Goal: Book appointment/travel/reservation

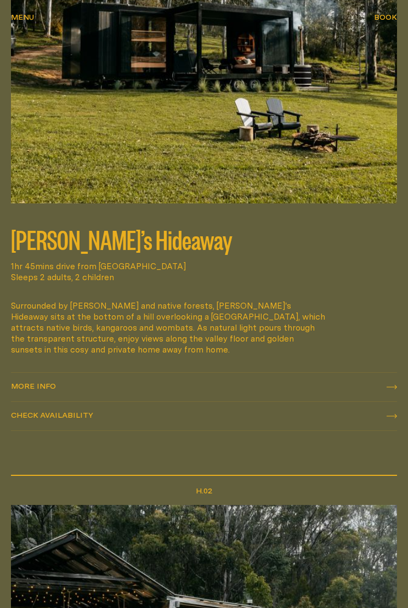
scroll to position [817, 0]
click at [356, 382] on div "More info More info" at bounding box center [204, 387] width 386 height 11
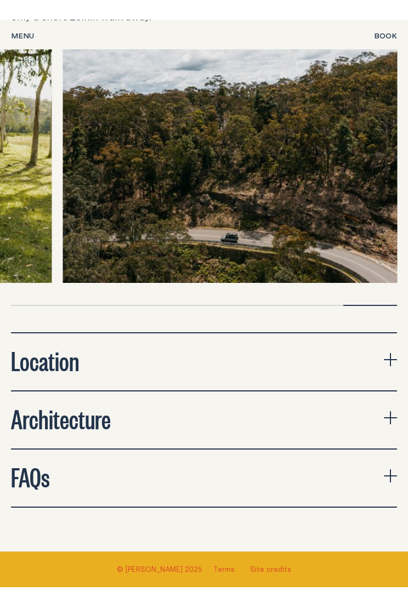
scroll to position [3192, 0]
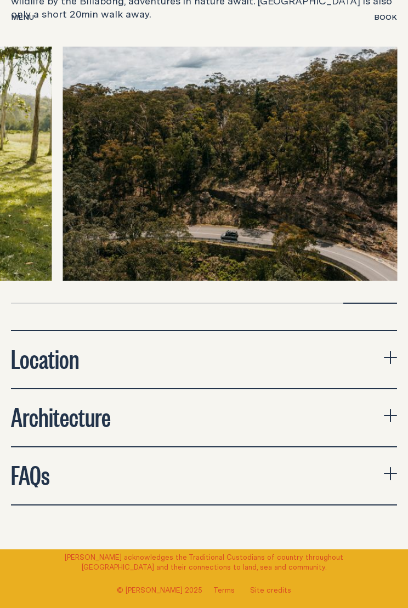
click at [385, 473] on icon "expand accordion" at bounding box center [390, 473] width 13 height 1
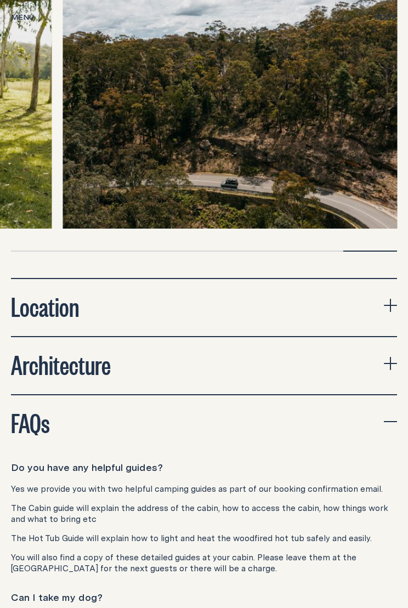
scroll to position [3240, 0]
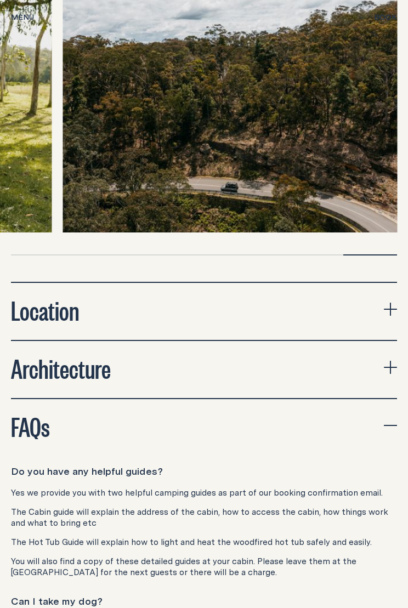
click at [381, 283] on button "Location" at bounding box center [204, 311] width 386 height 57
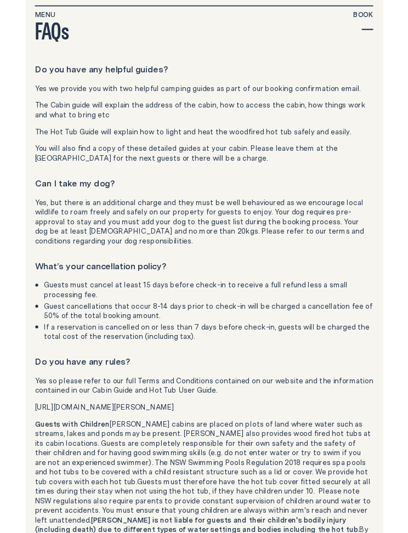
scroll to position [4264, 0]
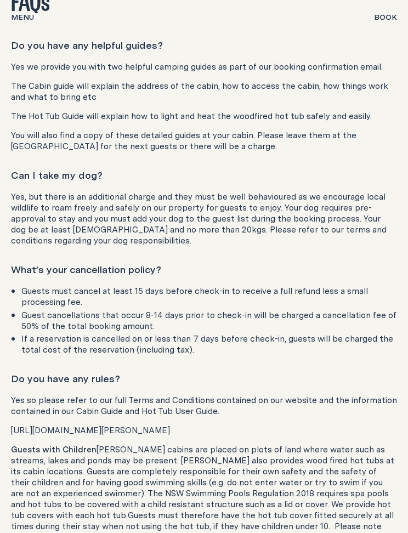
click at [93, 424] on p "[URL][DOMAIN_NAME][PERSON_NAME]" at bounding box center [204, 429] width 386 height 11
click at [116, 424] on p "[URL][DOMAIN_NAME][PERSON_NAME]" at bounding box center [204, 429] width 386 height 11
click at [103, 424] on p "[URL][DOMAIN_NAME][PERSON_NAME]" at bounding box center [204, 429] width 386 height 11
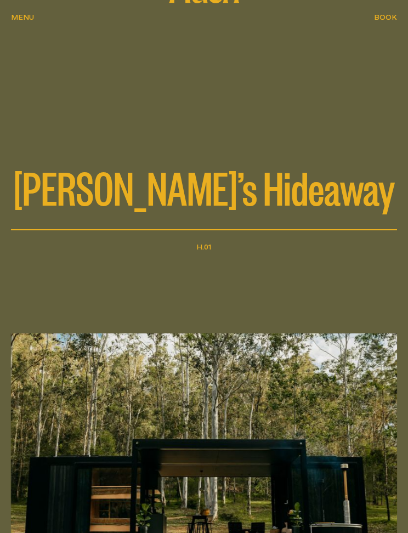
scroll to position [0, 0]
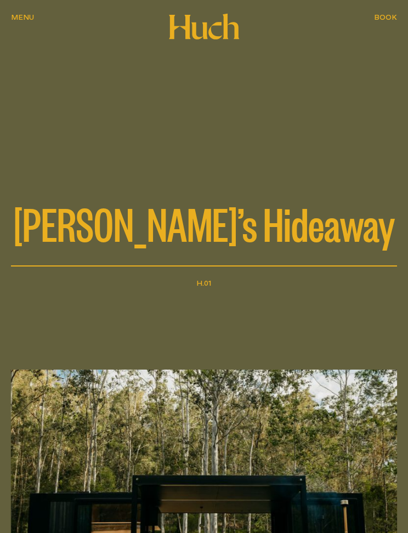
click at [21, 21] on span "Menu" at bounding box center [22, 25] width 23 height 8
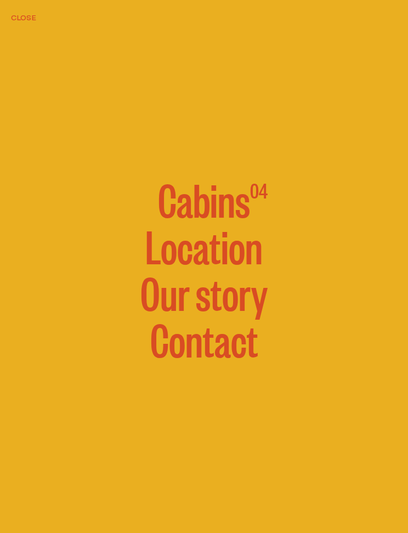
click at [190, 203] on span "Cabins" at bounding box center [204, 199] width 92 height 44
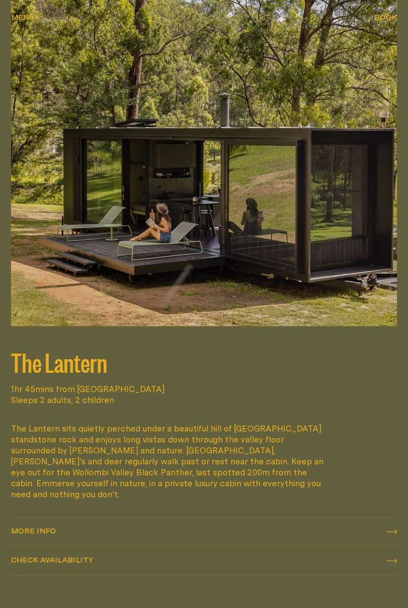
scroll to position [1973, 0]
click at [58, 526] on div "More info More info" at bounding box center [204, 531] width 386 height 11
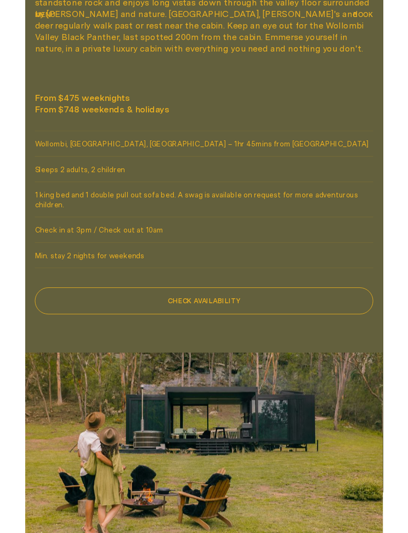
scroll to position [710, 0]
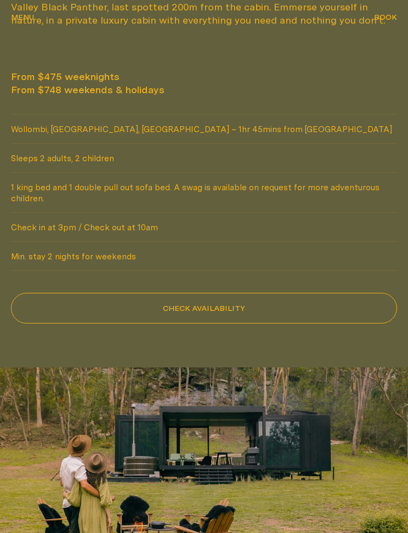
click at [221, 307] on button "Check availability" at bounding box center [204, 308] width 386 height 31
select select "******"
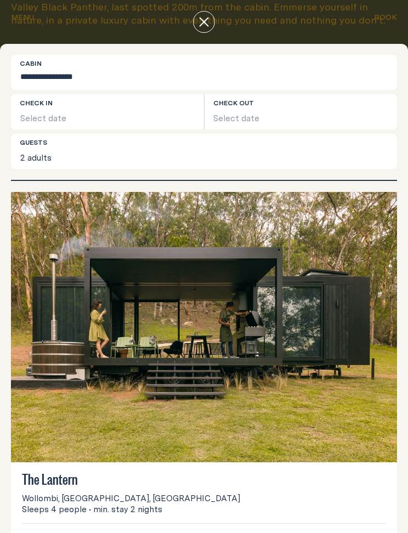
scroll to position [0, 0]
click at [44, 114] on button "Select date" at bounding box center [107, 111] width 193 height 35
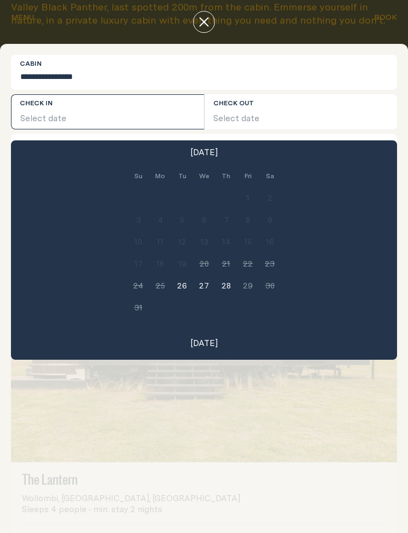
scroll to position [3, 0]
click at [199, 22] on icon "close" at bounding box center [204, 22] width 10 height 10
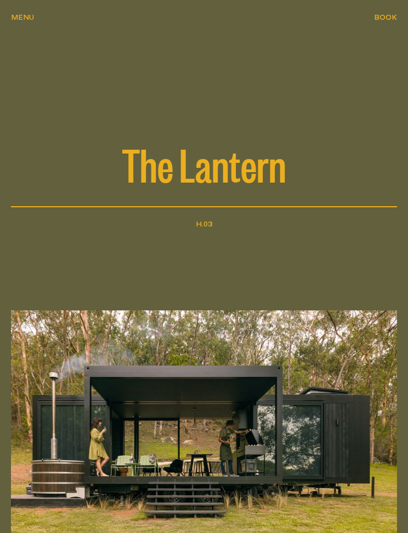
scroll to position [0, 0]
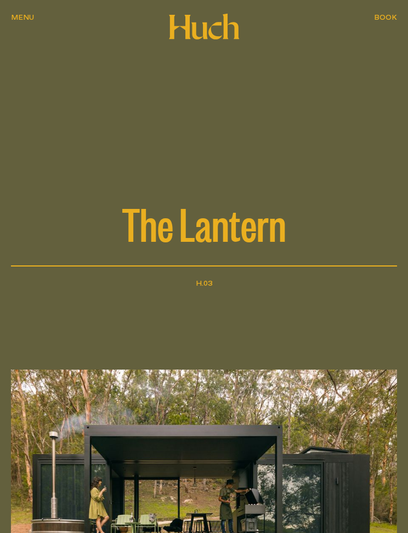
click at [25, 21] on span "Menu" at bounding box center [22, 25] width 23 height 8
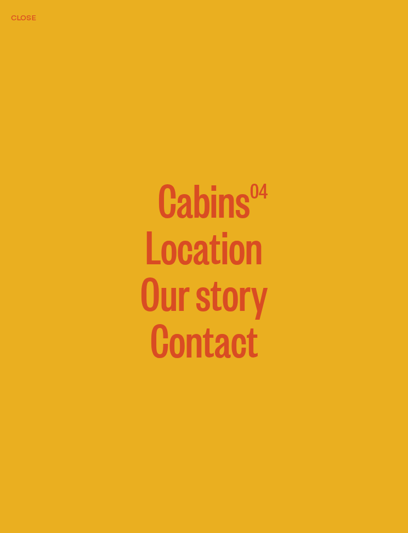
click at [21, 16] on button "Close" at bounding box center [23, 17] width 25 height 11
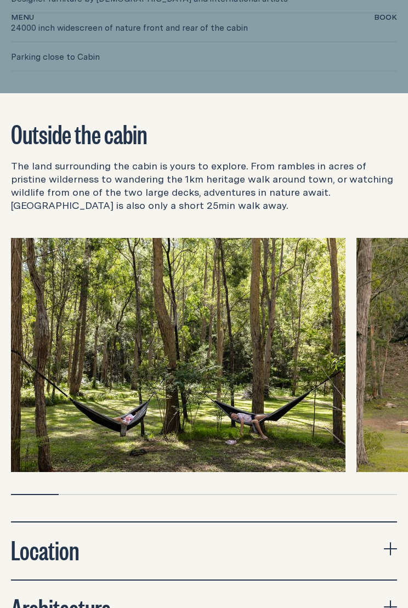
scroll to position [3152, 0]
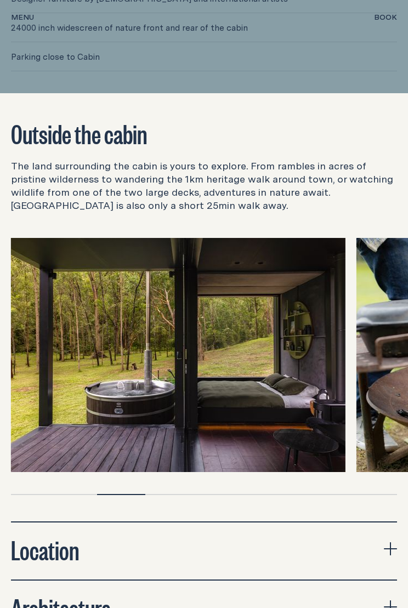
click at [350, 413] on div at bounding box center [204, 355] width 386 height 234
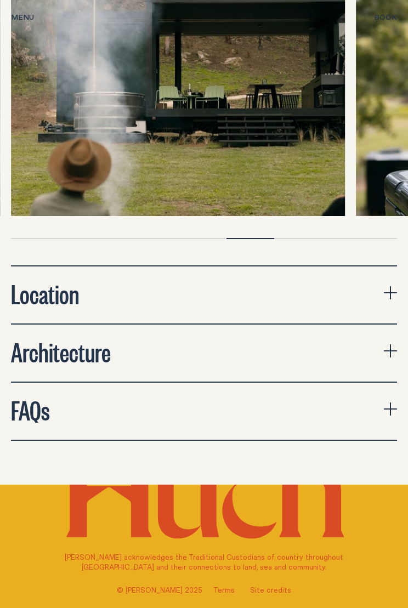
scroll to position [3410, 0]
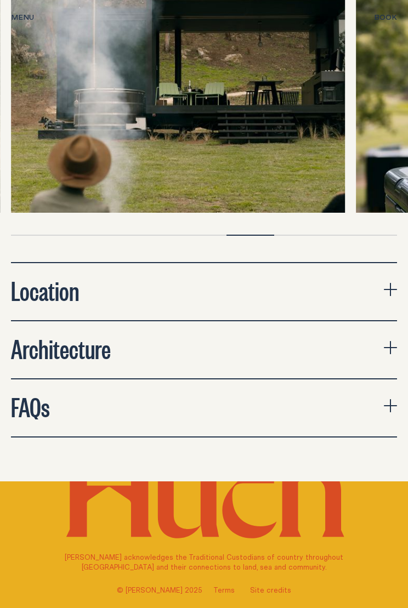
click at [374, 342] on button "Architecture" at bounding box center [204, 350] width 386 height 57
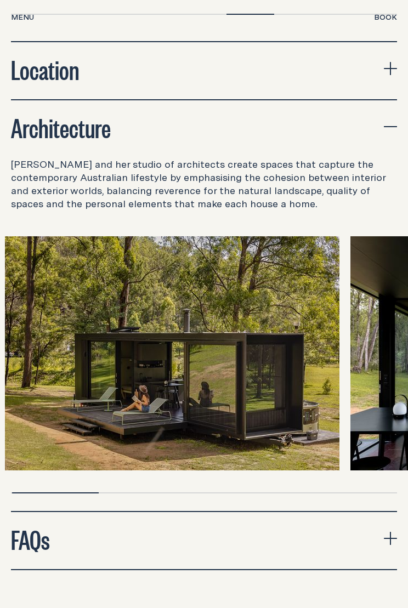
scroll to position [3632, 0]
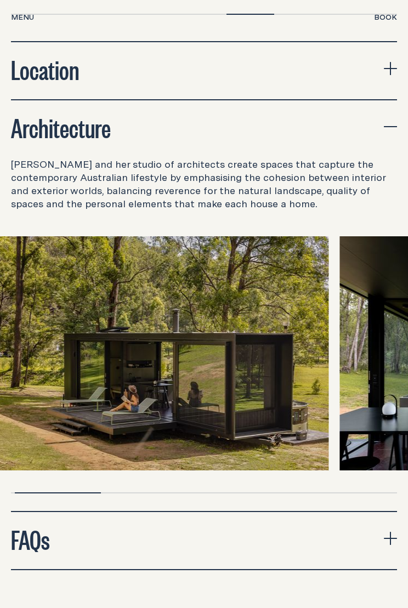
click at [293, 427] on img at bounding box center [161, 353] width 335 height 234
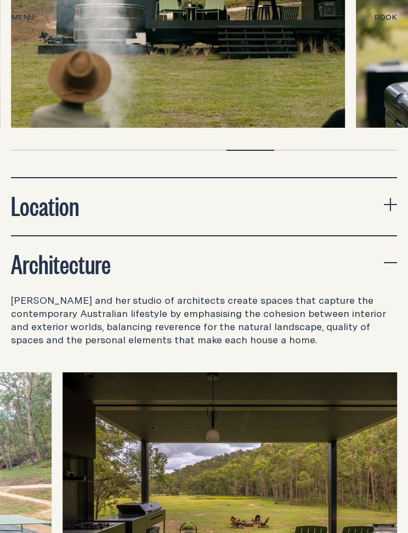
scroll to position [3441, 0]
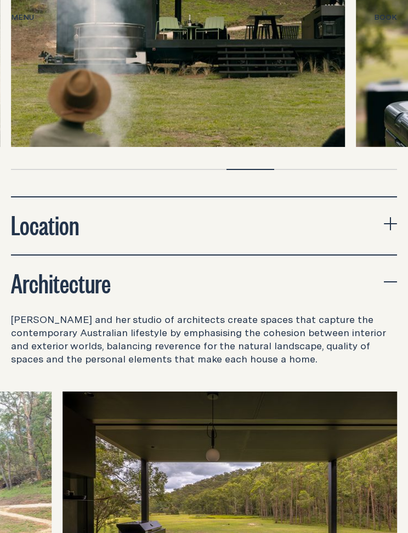
click at [377, 226] on button "Location" at bounding box center [204, 226] width 386 height 57
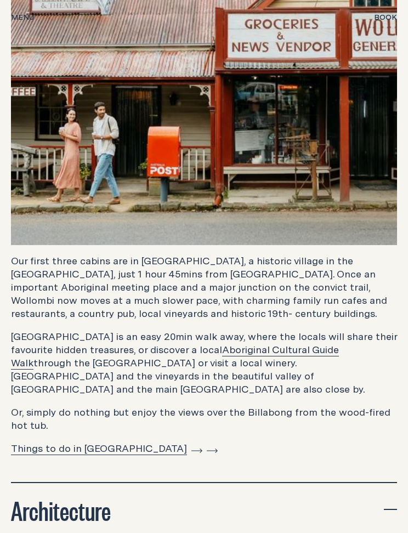
scroll to position [3837, 0]
